Goal: Answer question/provide support

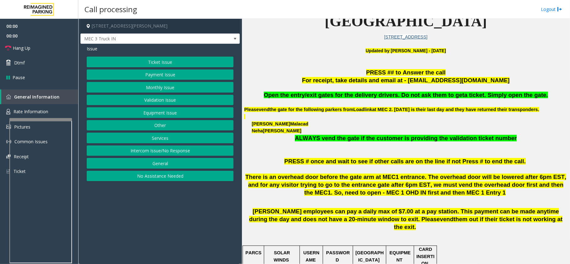
scroll to position [208, 0]
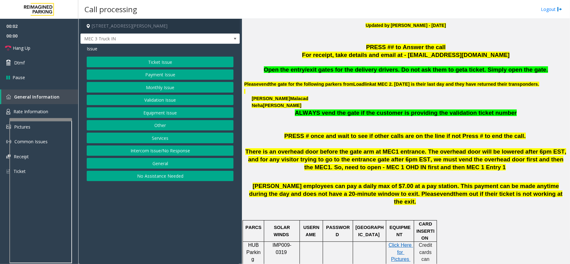
click at [419, 66] on span "Open the entry/exit gates for the delivery drivers. Do not ask them to get" at bounding box center [364, 69] width 200 height 7
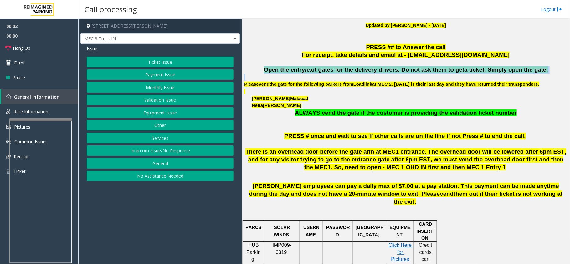
click at [419, 66] on span "Open the entry/exit gates for the delivery drivers. Do not ask them to get" at bounding box center [364, 69] width 200 height 7
copy span "Open the entry/exit gates for the delivery drivers. Do not ask them to get a ti…"
click at [168, 116] on button "Equipment Issue" at bounding box center [160, 112] width 147 height 11
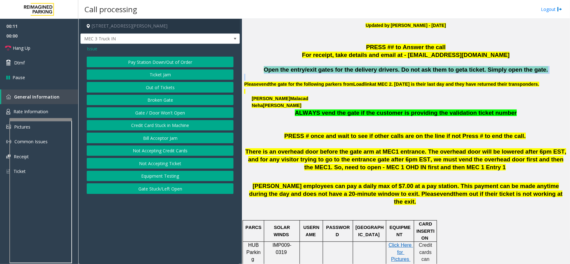
click at [168, 116] on button "Gate / Door Won't Open" at bounding box center [160, 112] width 147 height 11
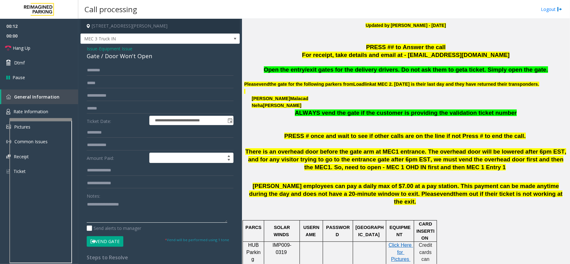
click at [145, 207] on textarea at bounding box center [157, 210] width 140 height 23
paste textarea "**********"
type textarea "**********"
click at [107, 241] on button "Vend Gate" at bounding box center [105, 241] width 37 height 11
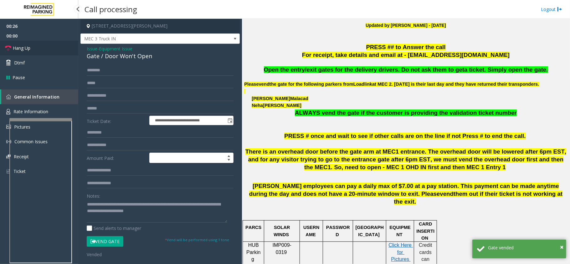
click at [46, 48] on link "Hang Up" at bounding box center [39, 48] width 78 height 15
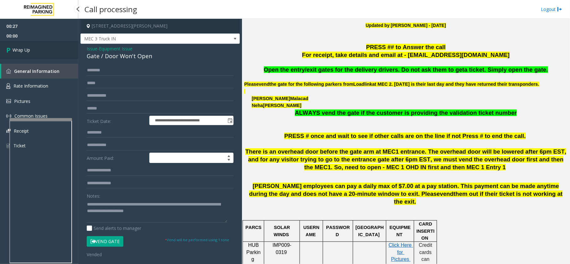
click at [46, 48] on link "Wrap Up" at bounding box center [39, 50] width 78 height 18
